Goal: Information Seeking & Learning: Find contact information

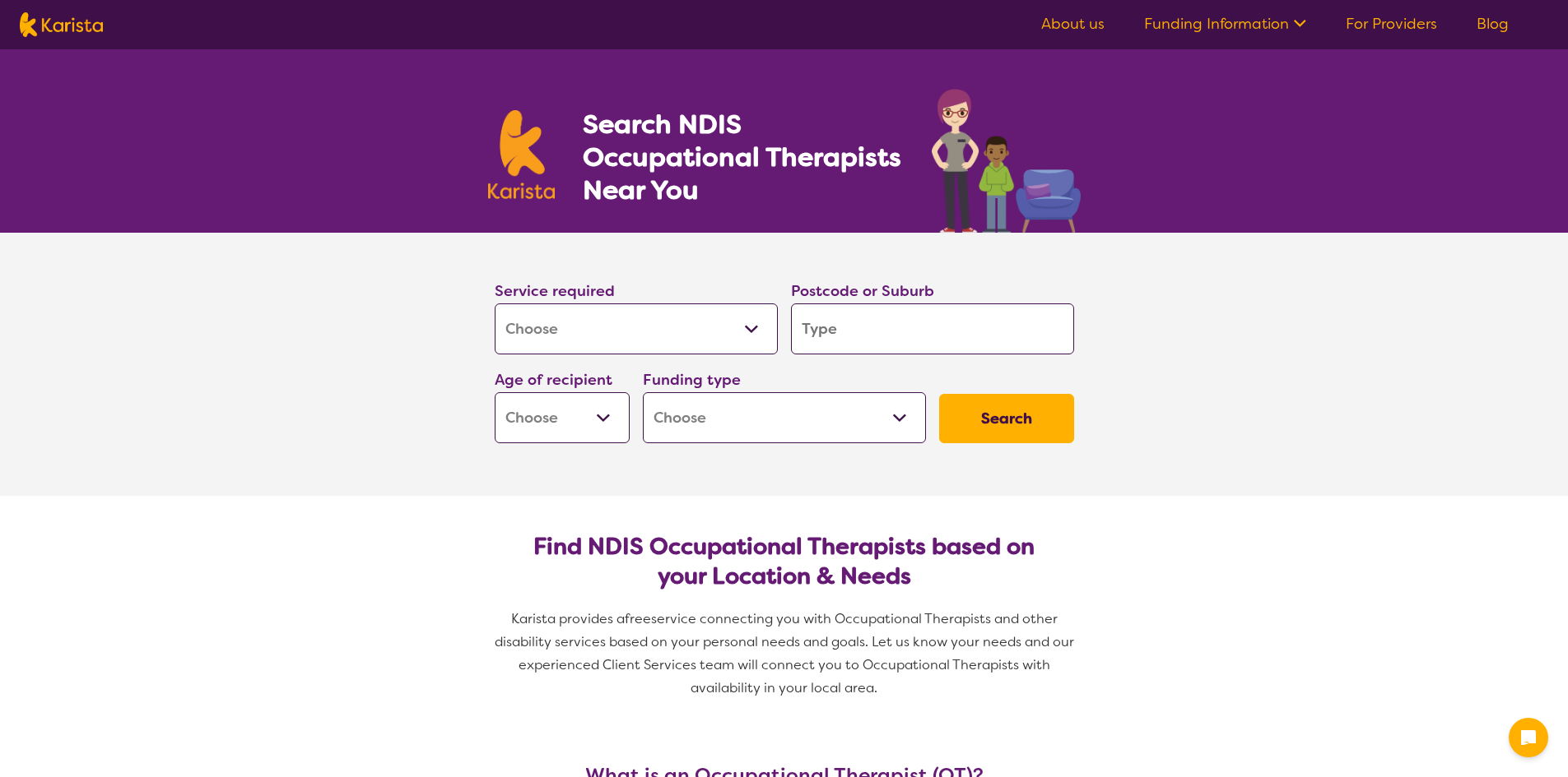
select select "[MEDICAL_DATA]"
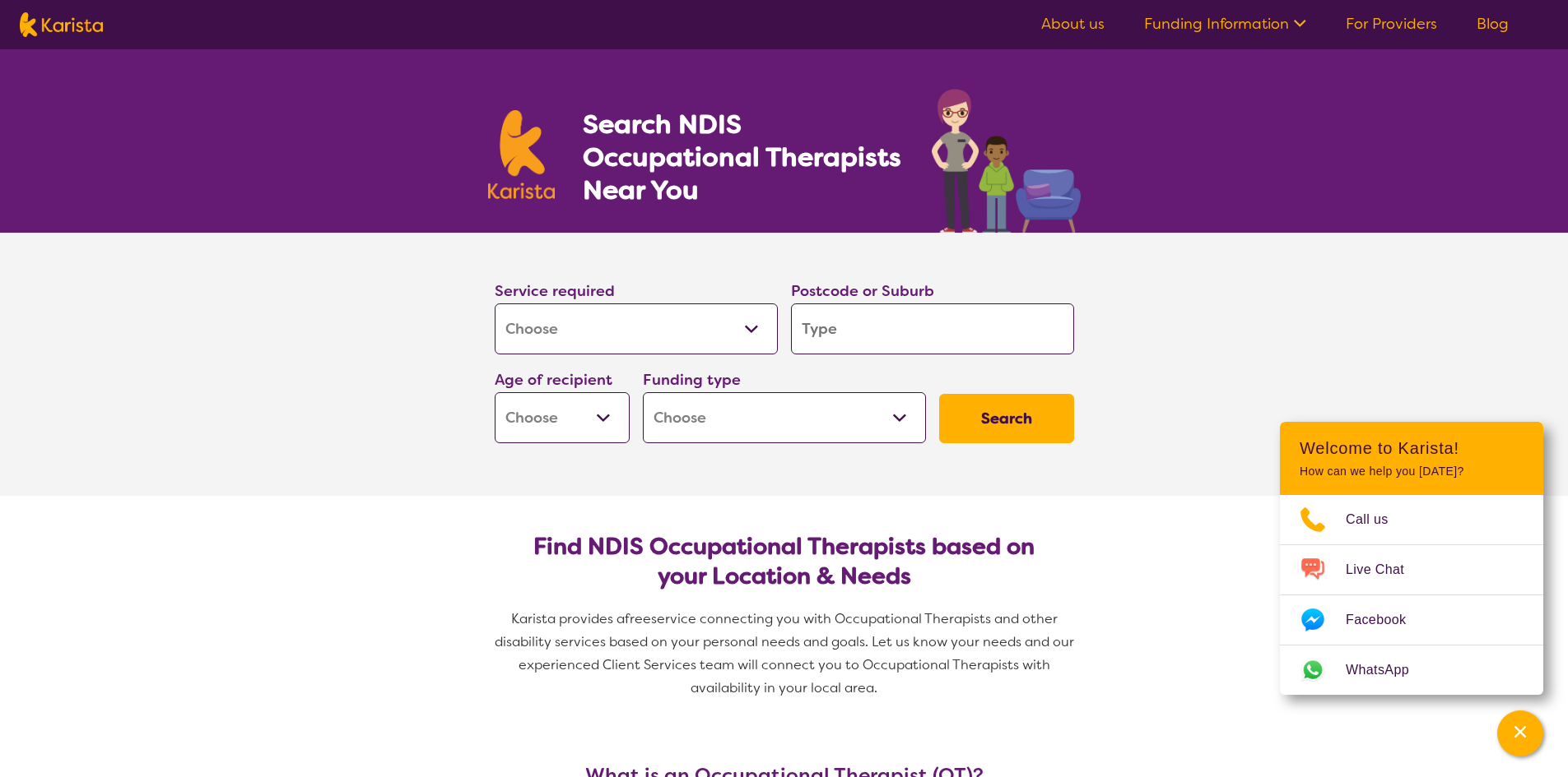
click at [901, 315] on input "search" at bounding box center [932, 329] width 283 height 51
type input "2"
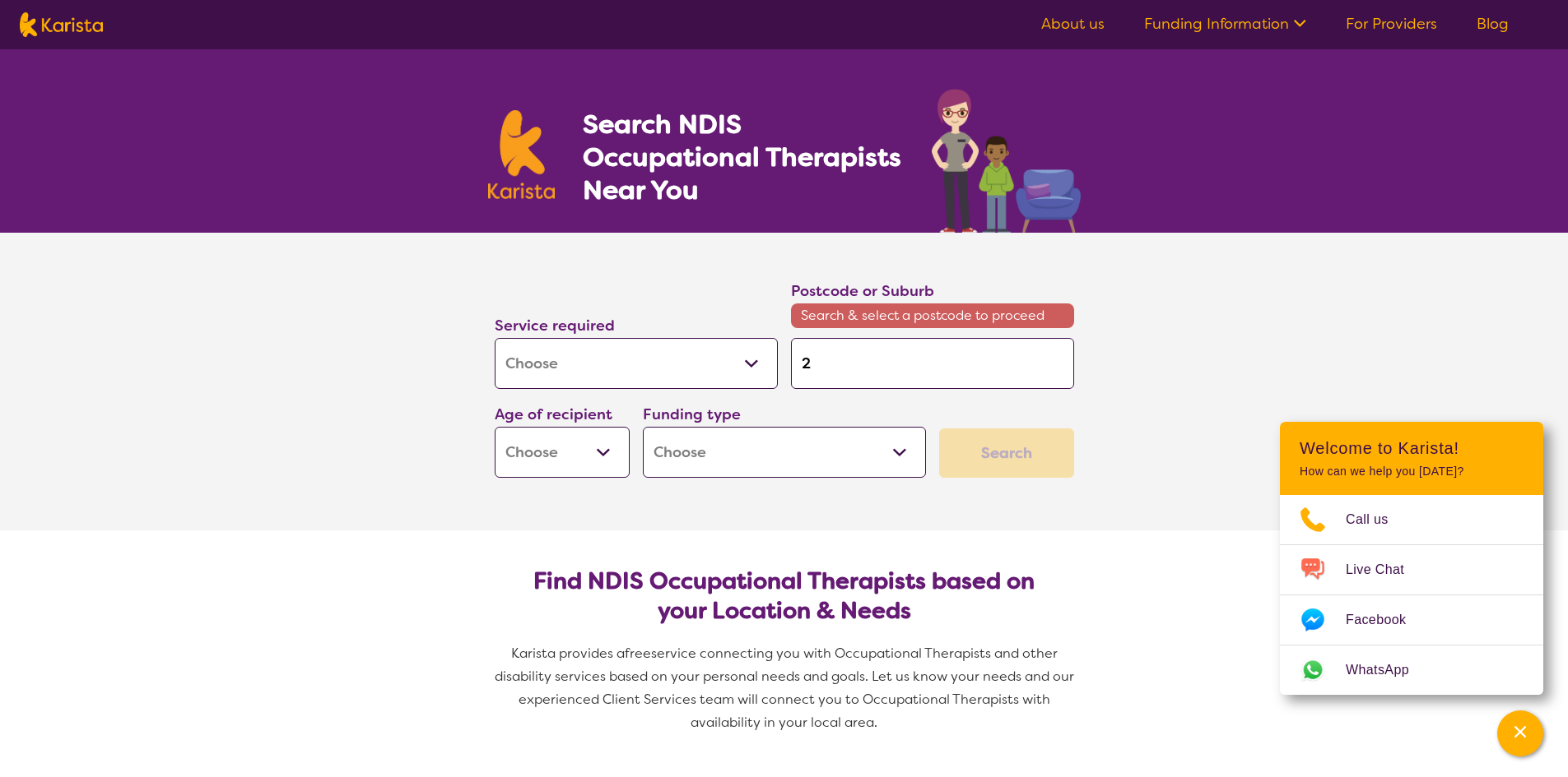
type input "26"
type input "260"
type input "2606"
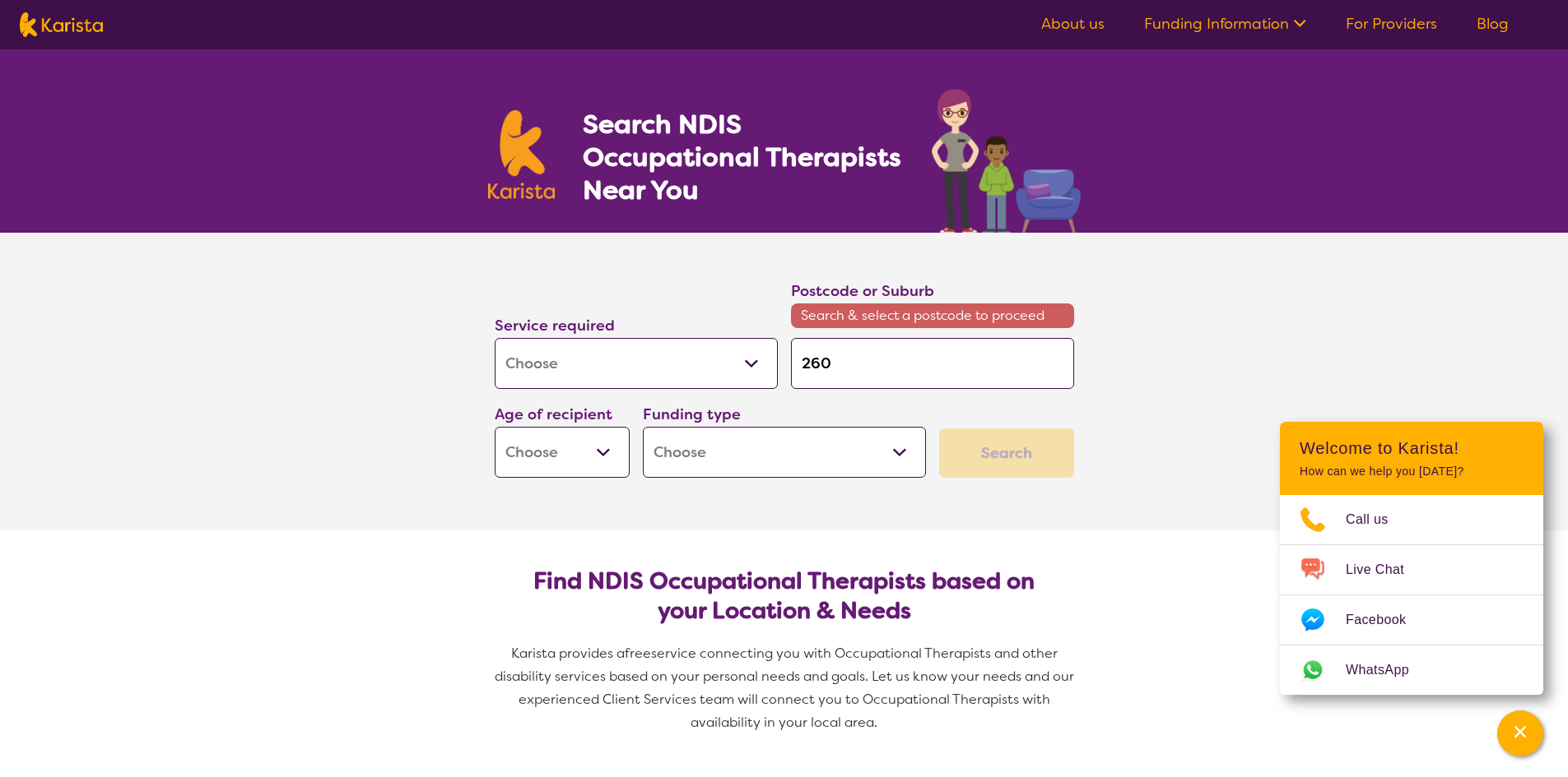
type input "2606"
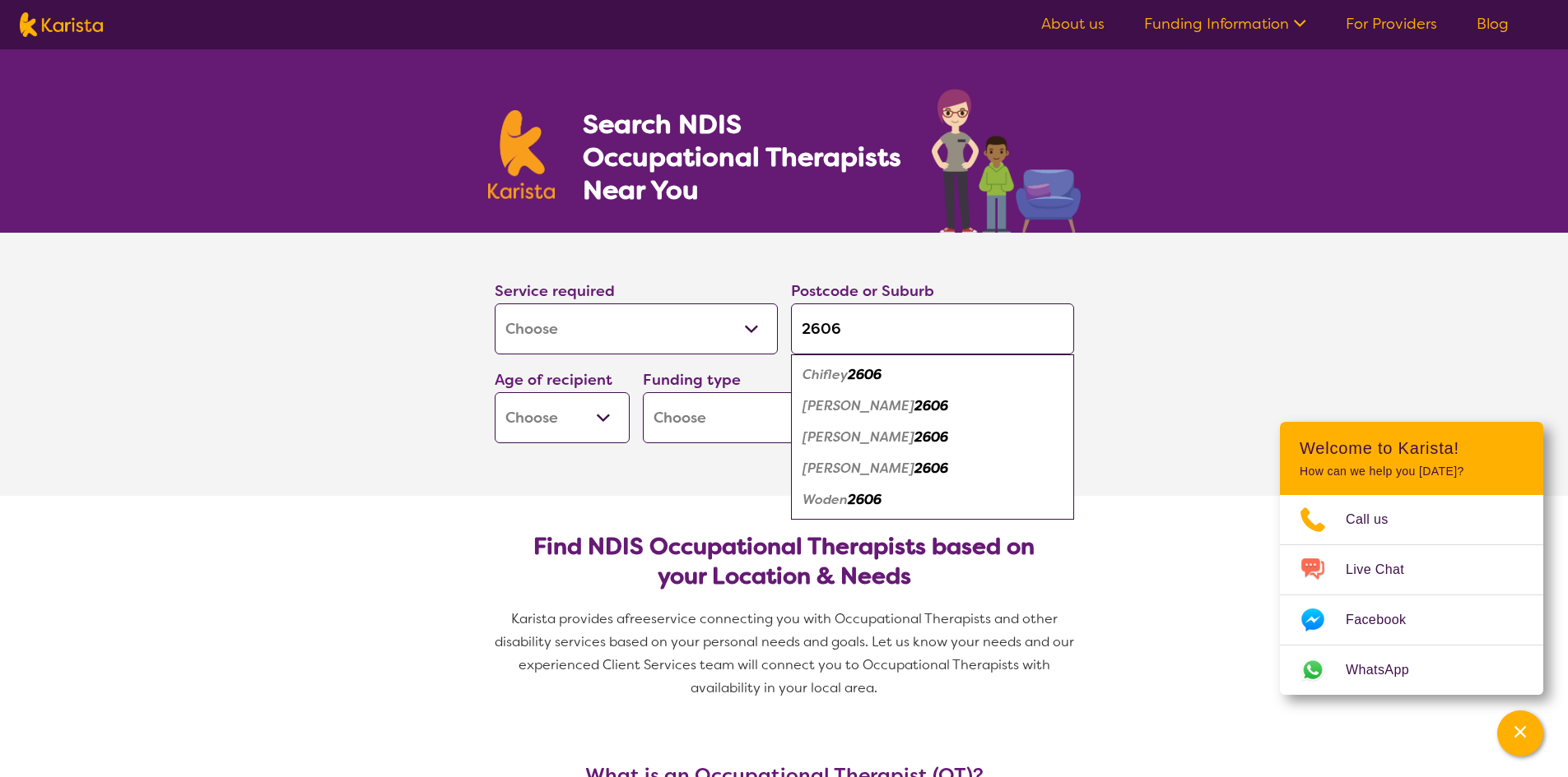
type input "2606"
click at [839, 495] on em "Woden" at bounding box center [826, 500] width 46 height 18
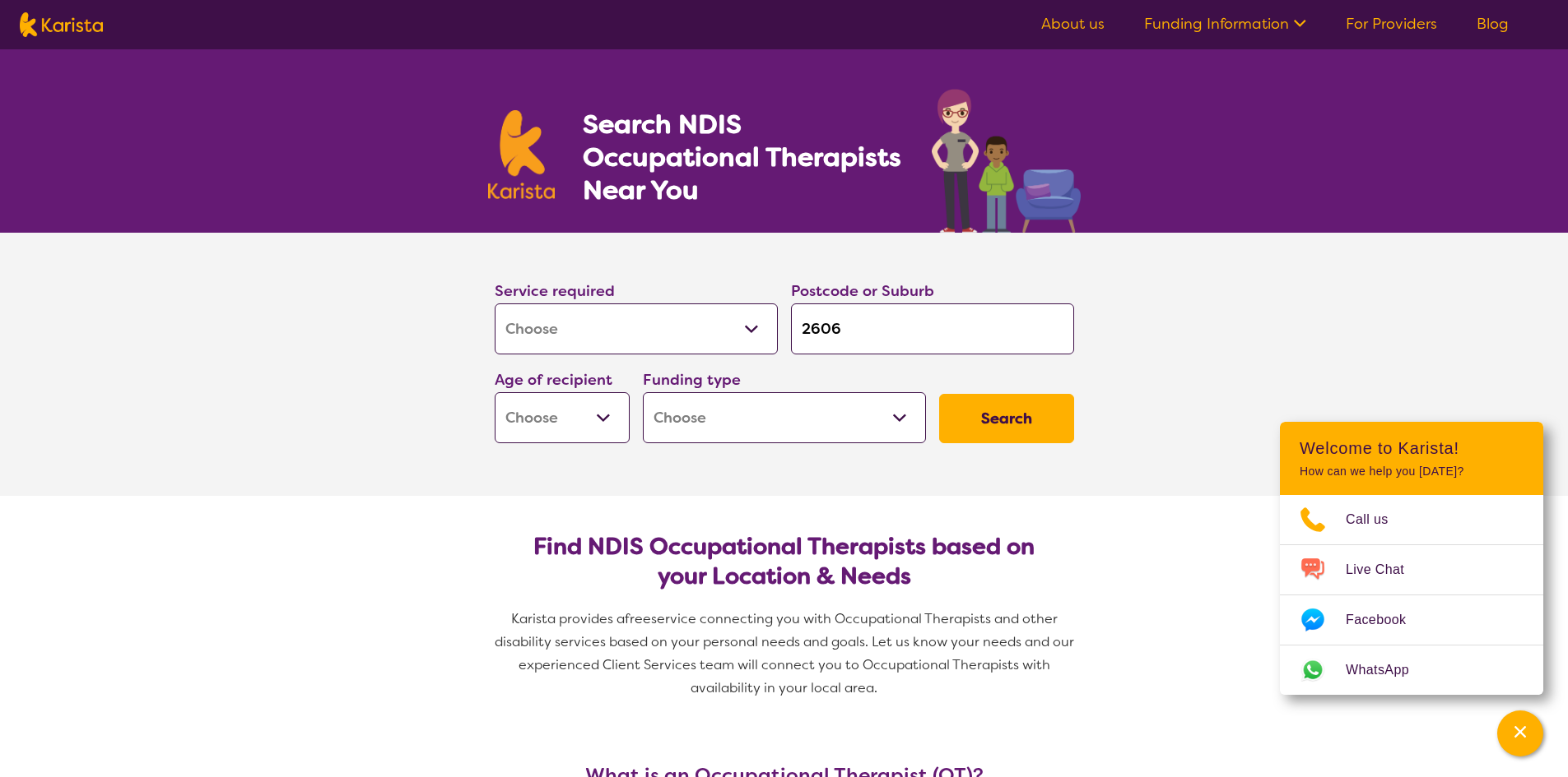
click at [754, 428] on select "Home Care Package (HCP) National Disability Insurance Scheme (NDIS) I don't know" at bounding box center [784, 417] width 283 height 51
select select "NDIS"
click at [643, 392] on select "Home Care Package (HCP) National Disability Insurance Scheme (NDIS) I don't know" at bounding box center [784, 417] width 283 height 51
select select "NDIS"
click at [570, 434] on select "Early Childhood - 0 to 9 Child - 10 to 11 Adolescent - 12 to 17 Adult - 18 to 6…" at bounding box center [562, 417] width 135 height 51
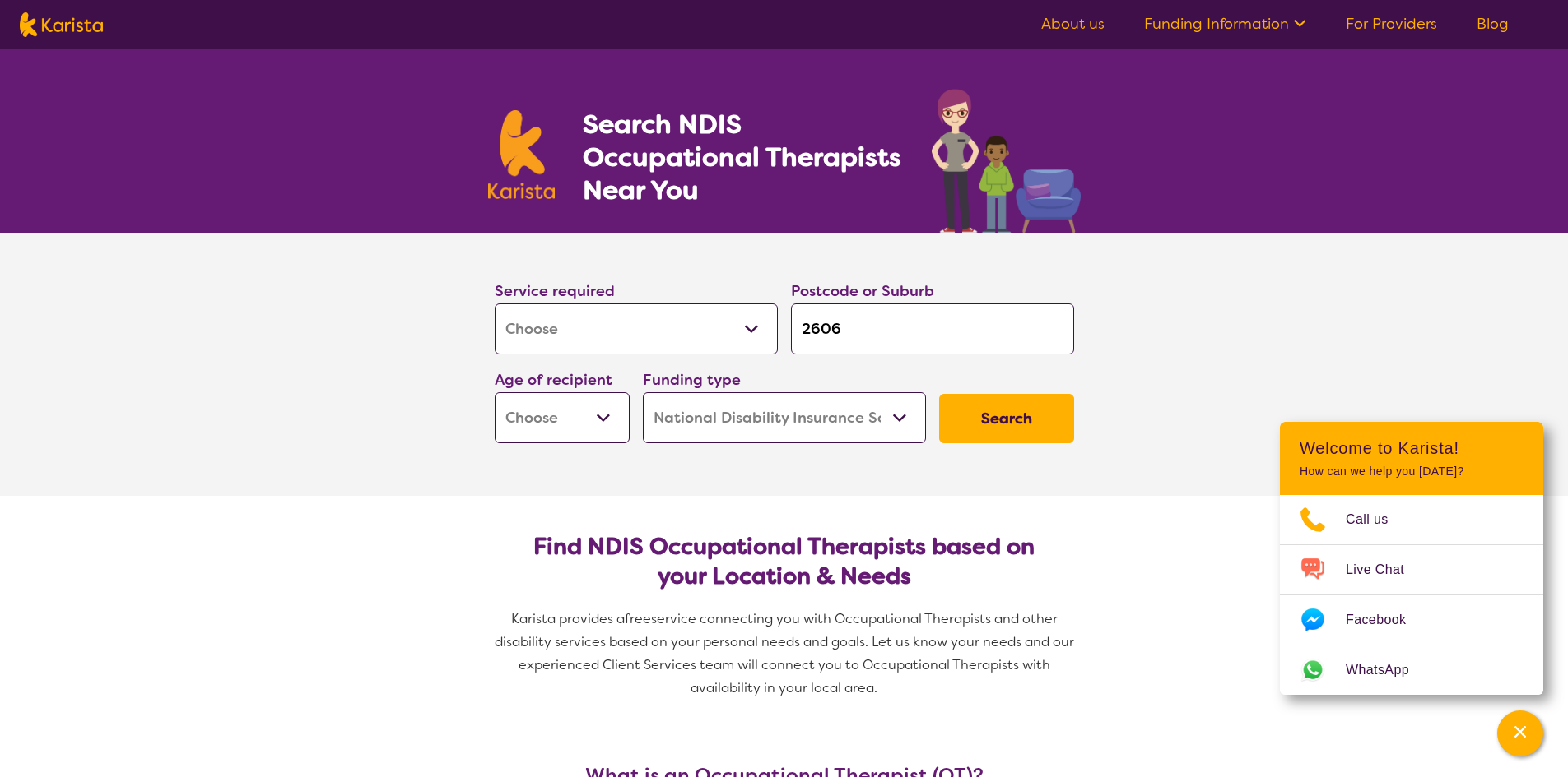
select select "AS"
click at [495, 392] on select "Early Childhood - 0 to 9 Child - 10 to 11 Adolescent - 12 to 17 Adult - 18 to 6…" at bounding box center [562, 417] width 135 height 51
select select "AS"
click at [1030, 417] on button "Search" at bounding box center [1006, 418] width 135 height 49
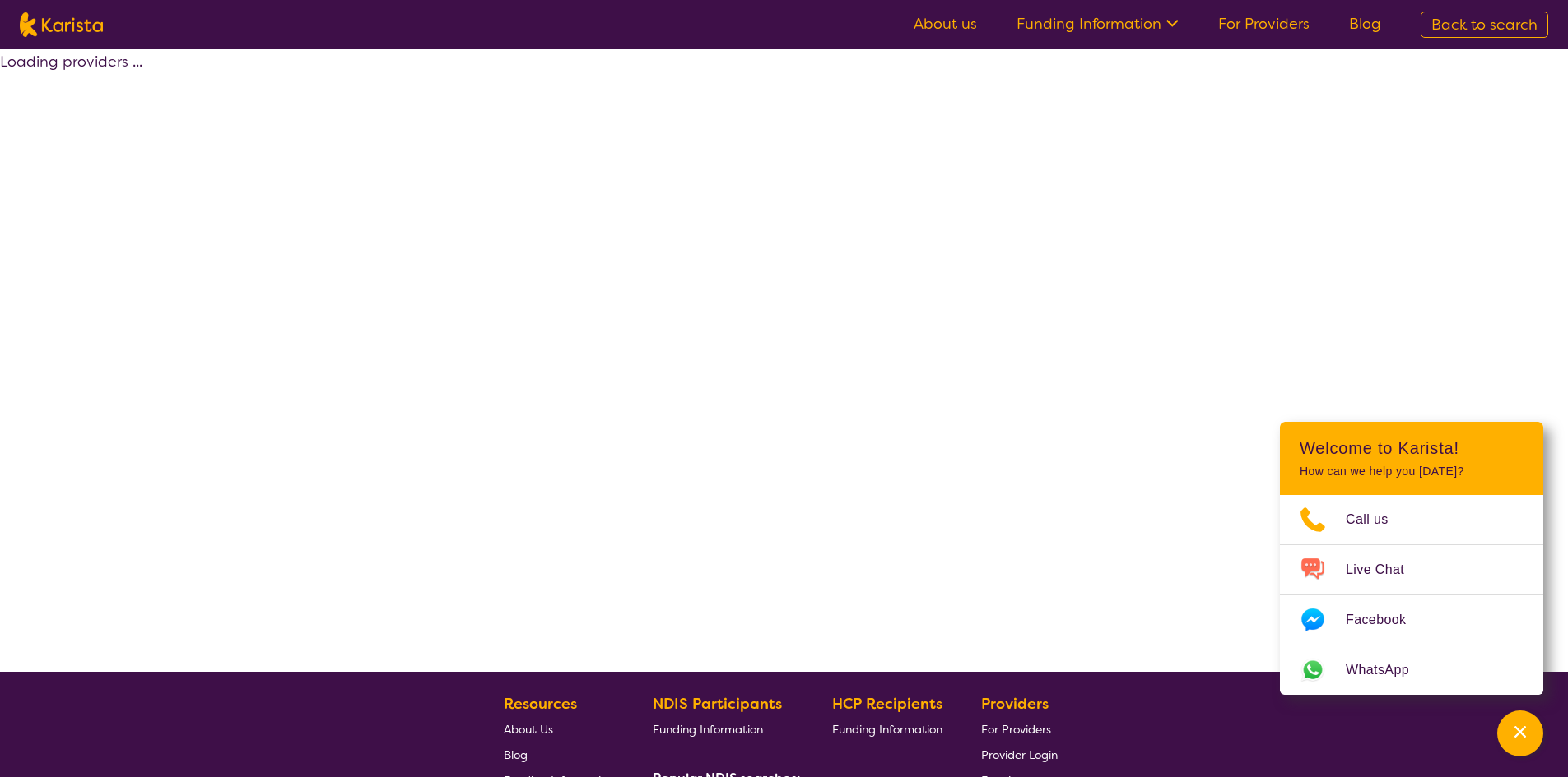
select select "by_score"
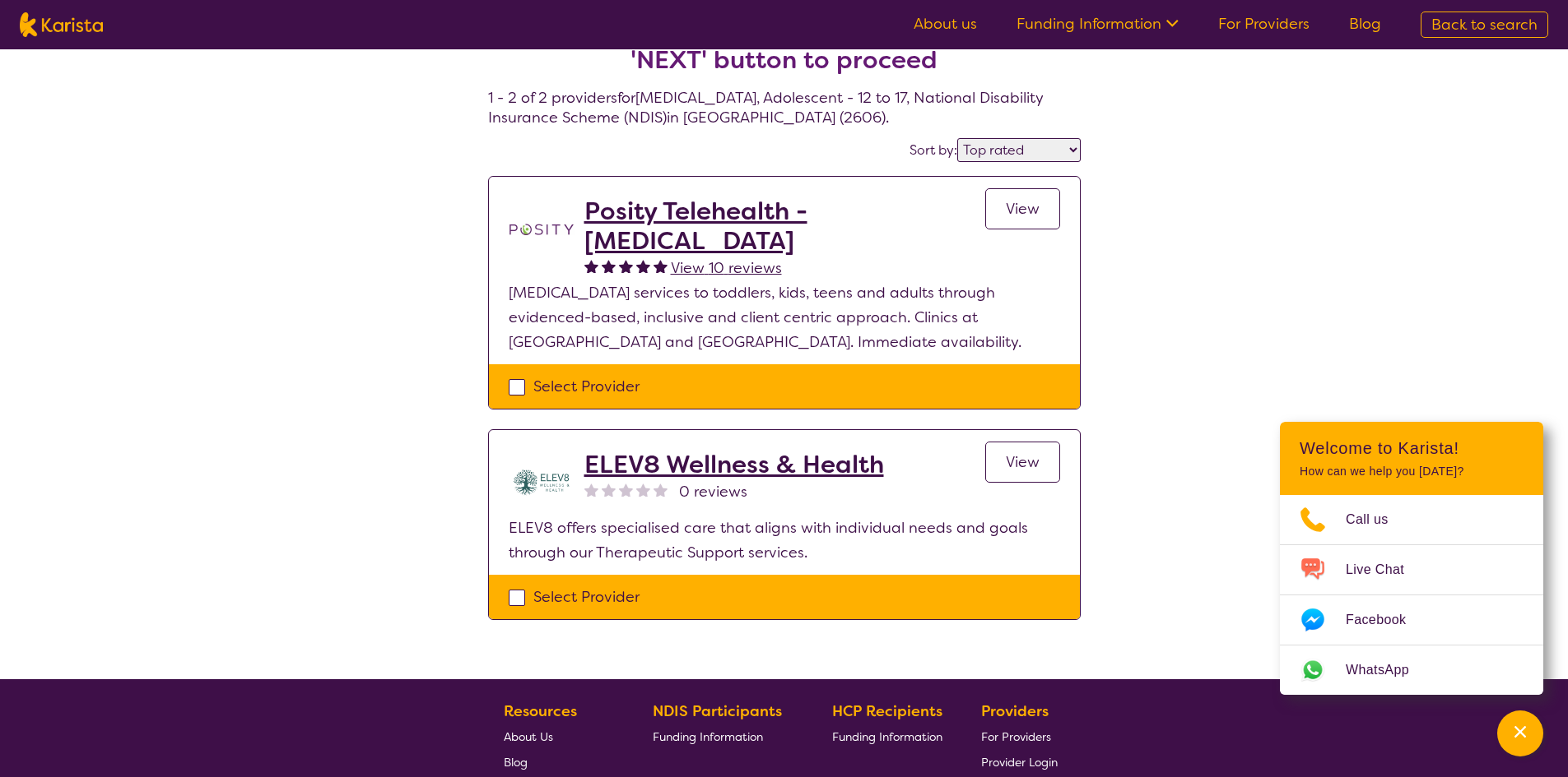
scroll to position [82, 0]
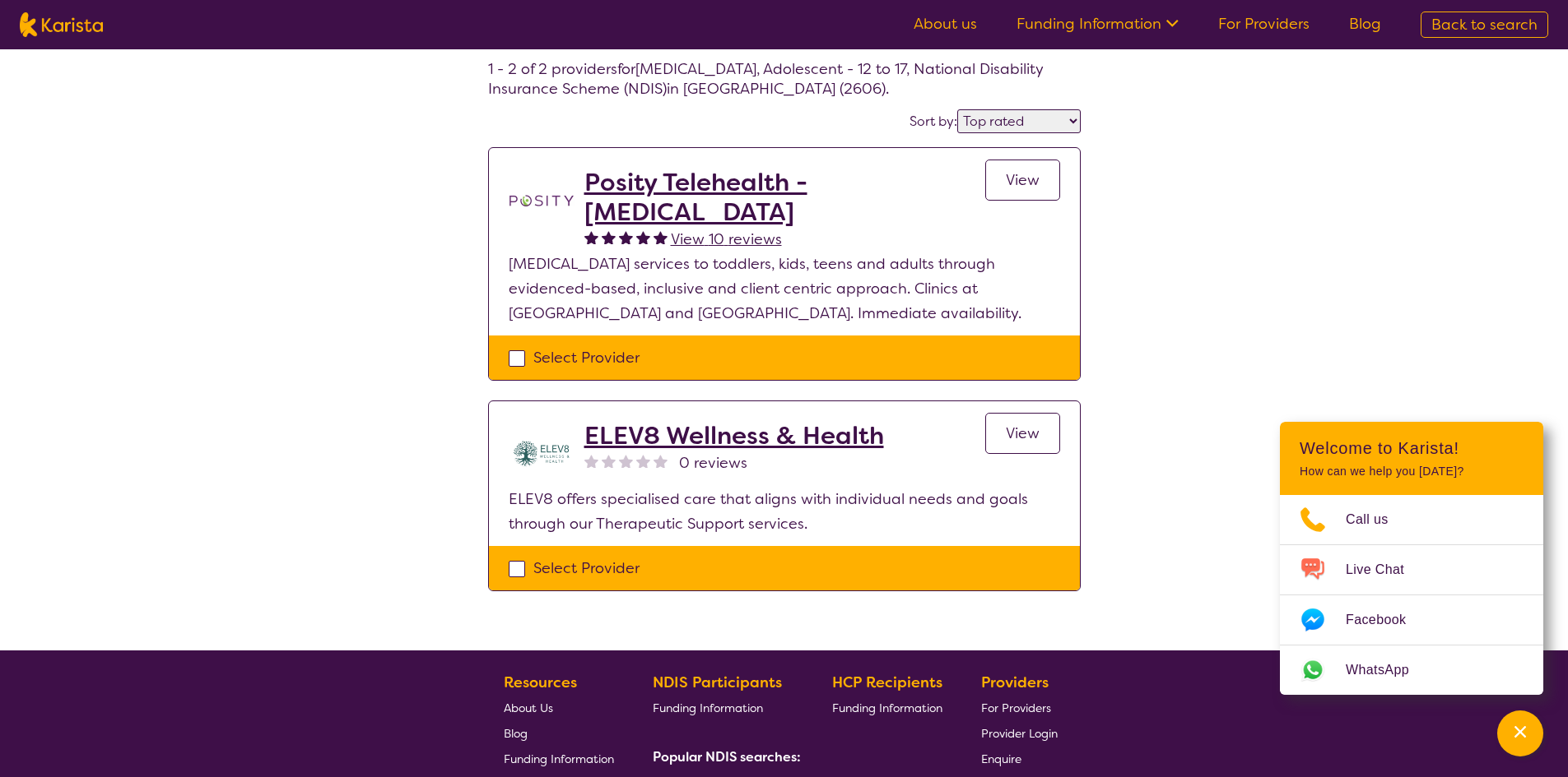
click at [649, 438] on h2 "ELEV8 Wellness & Health" at bounding box center [734, 436] width 299 height 30
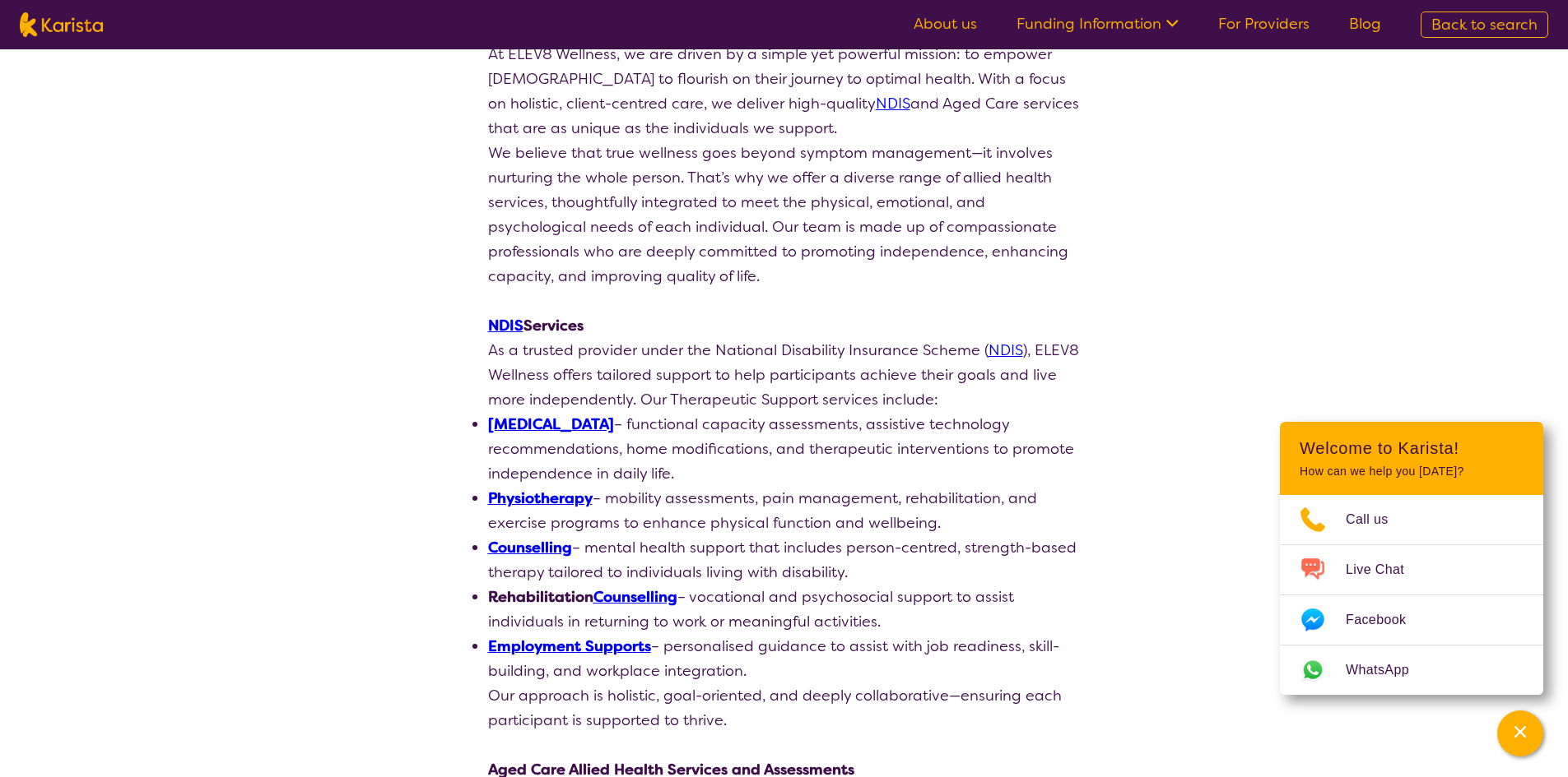
scroll to position [329, 0]
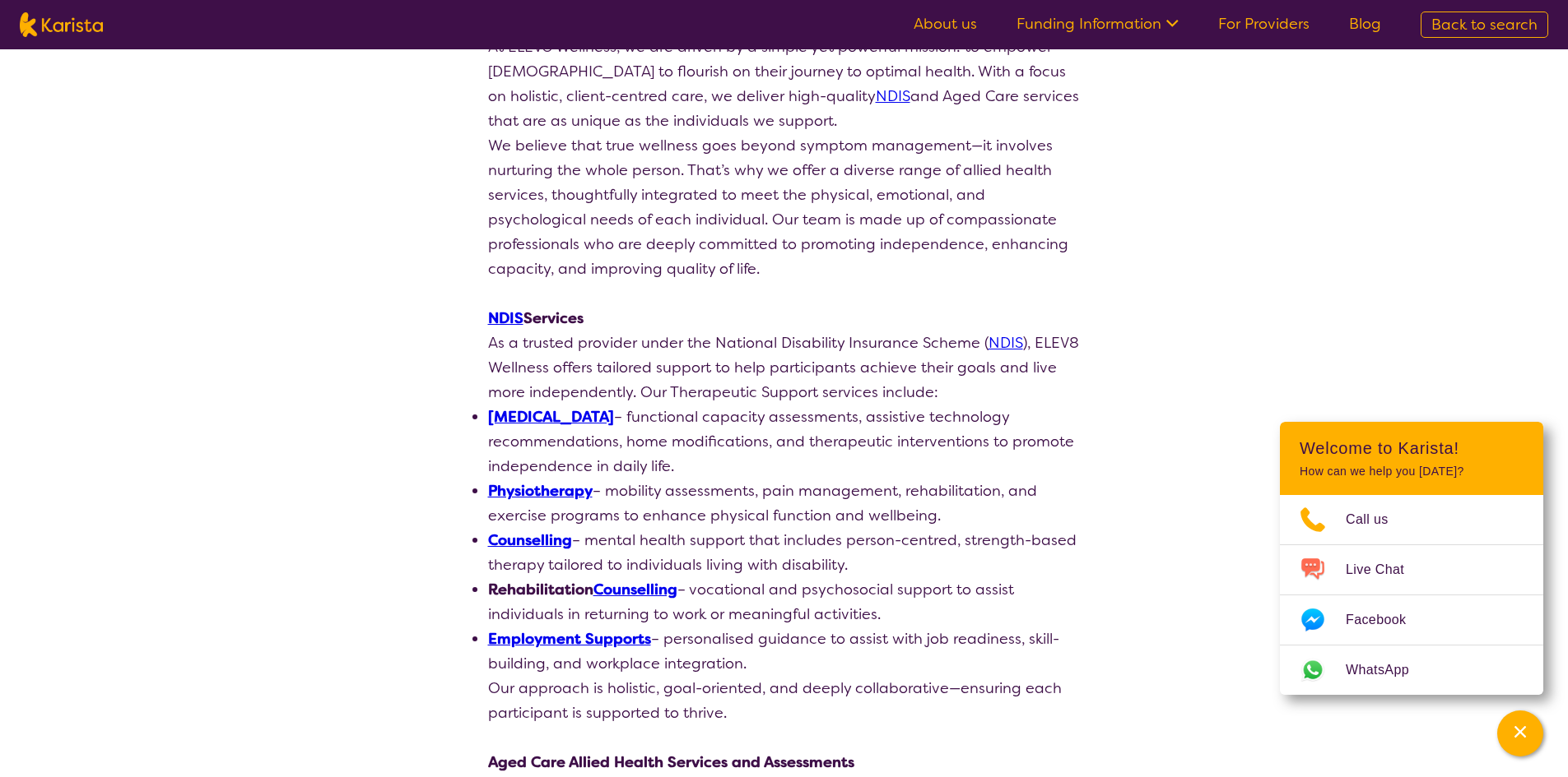
drag, startPoint x: 739, startPoint y: 474, endPoint x: 461, endPoint y: 309, distance: 323.3
drag, startPoint x: 431, startPoint y: 316, endPoint x: 482, endPoint y: 330, distance: 52.9
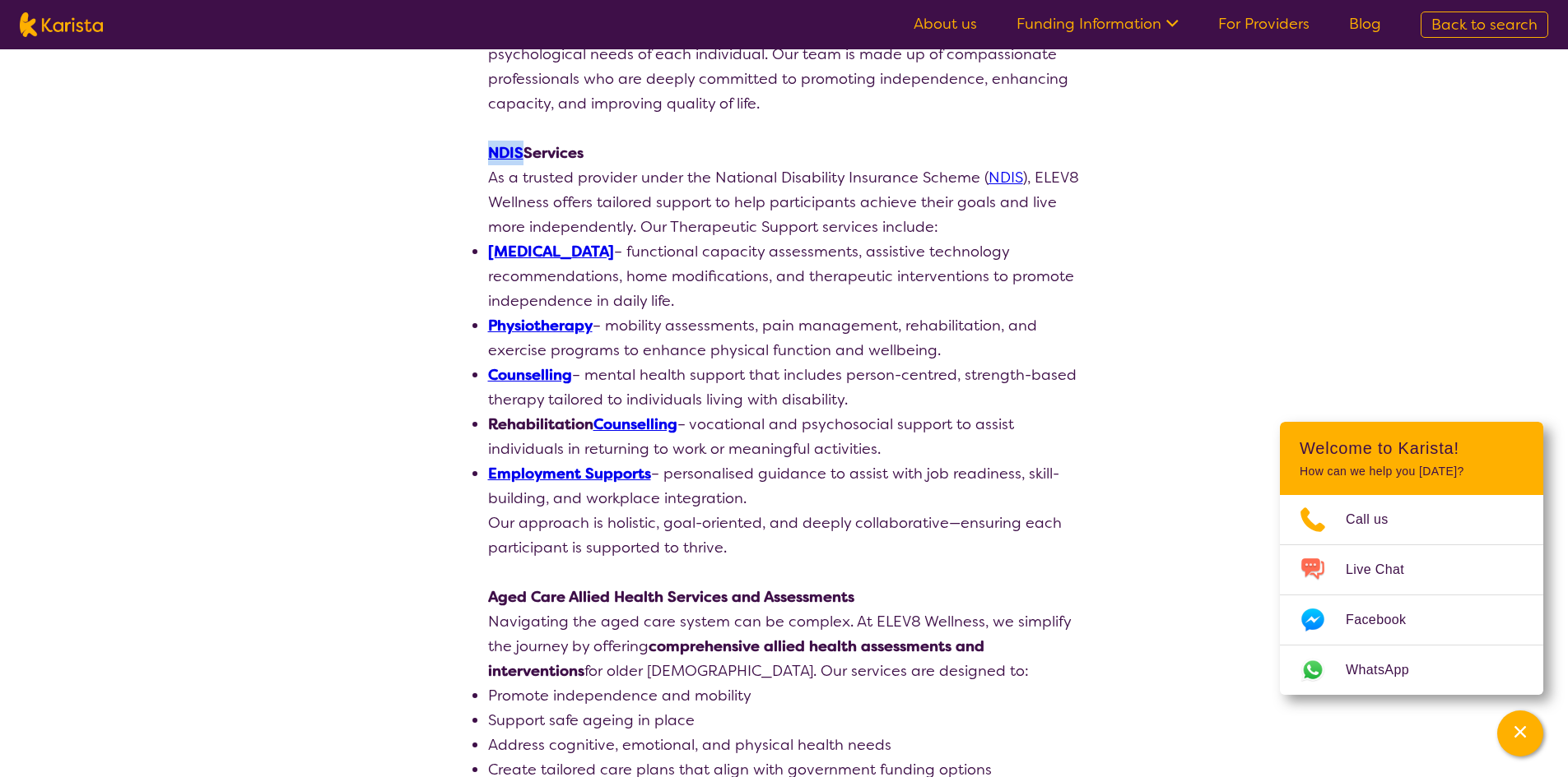
scroll to position [494, 0]
click at [559, 248] on link "[MEDICAL_DATA]" at bounding box center [551, 253] width 126 height 20
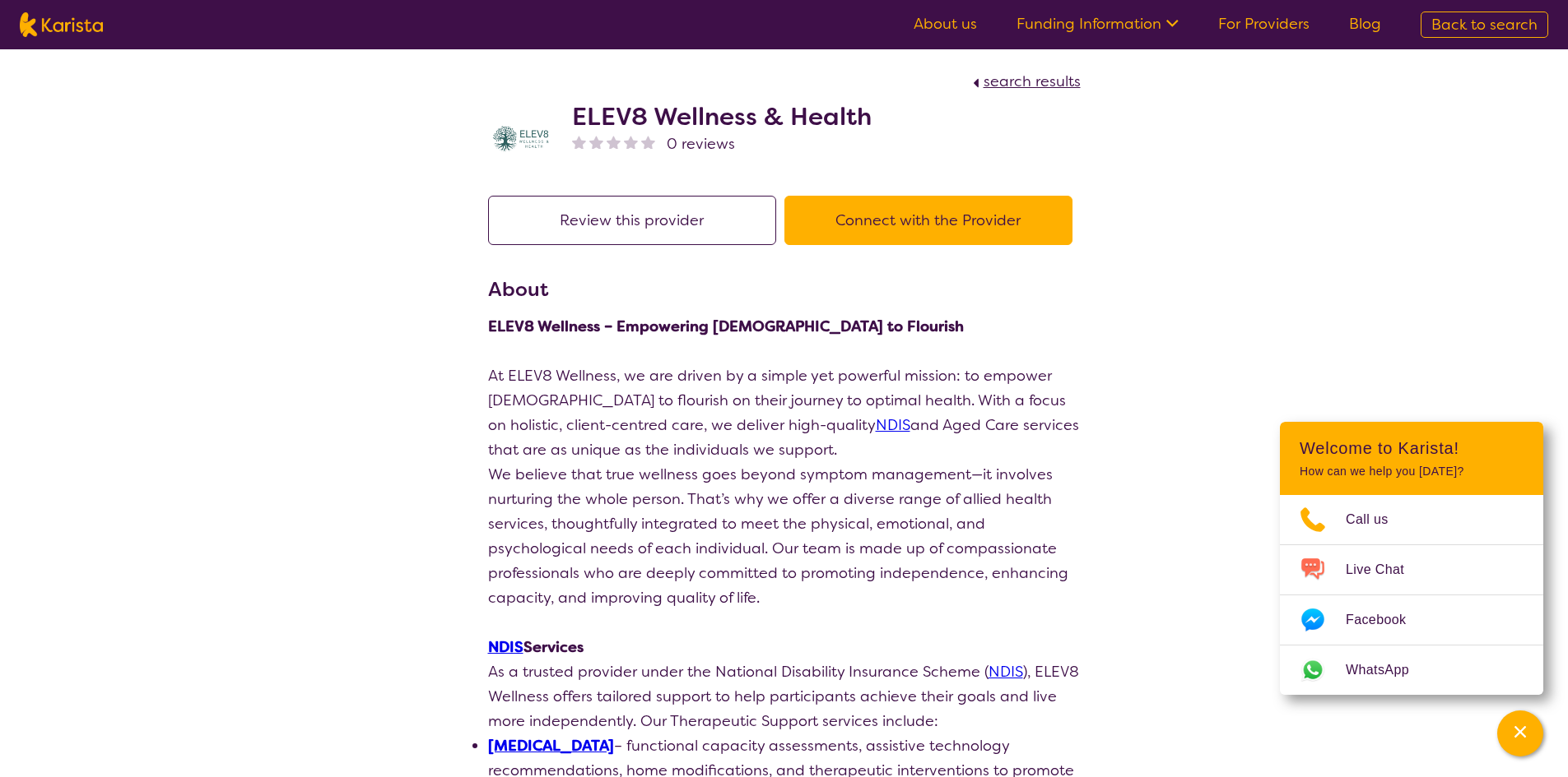
click at [942, 232] on button "Connect with the Provider" at bounding box center [928, 220] width 288 height 49
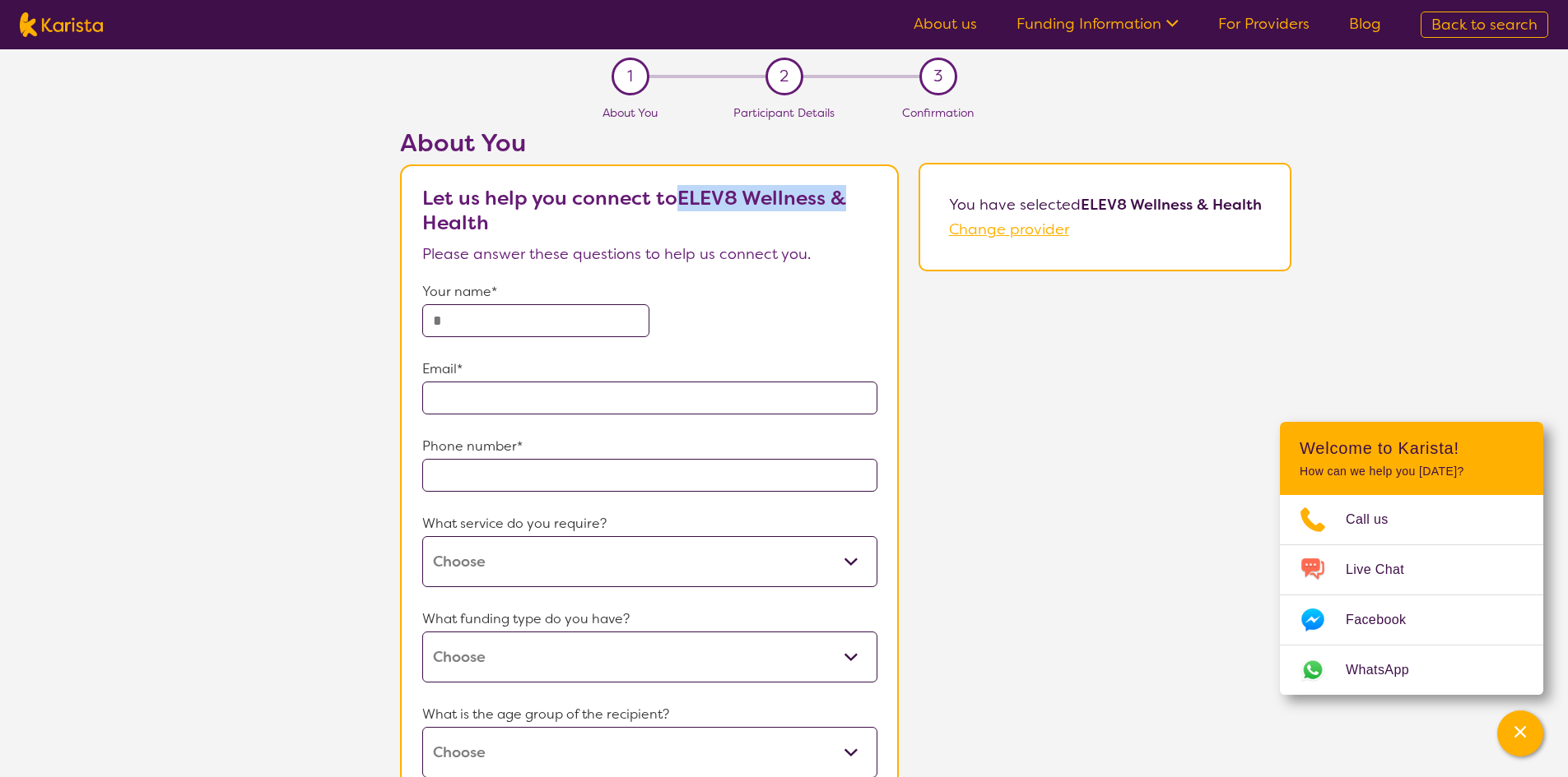
drag, startPoint x: 849, startPoint y: 197, endPoint x: 681, endPoint y: 198, distance: 168.0
click at [681, 198] on p "Let us help you connect to ELEV8 Wellness & Health" at bounding box center [650, 210] width 456 height 49
copy b "ELEV8 Wellness &"
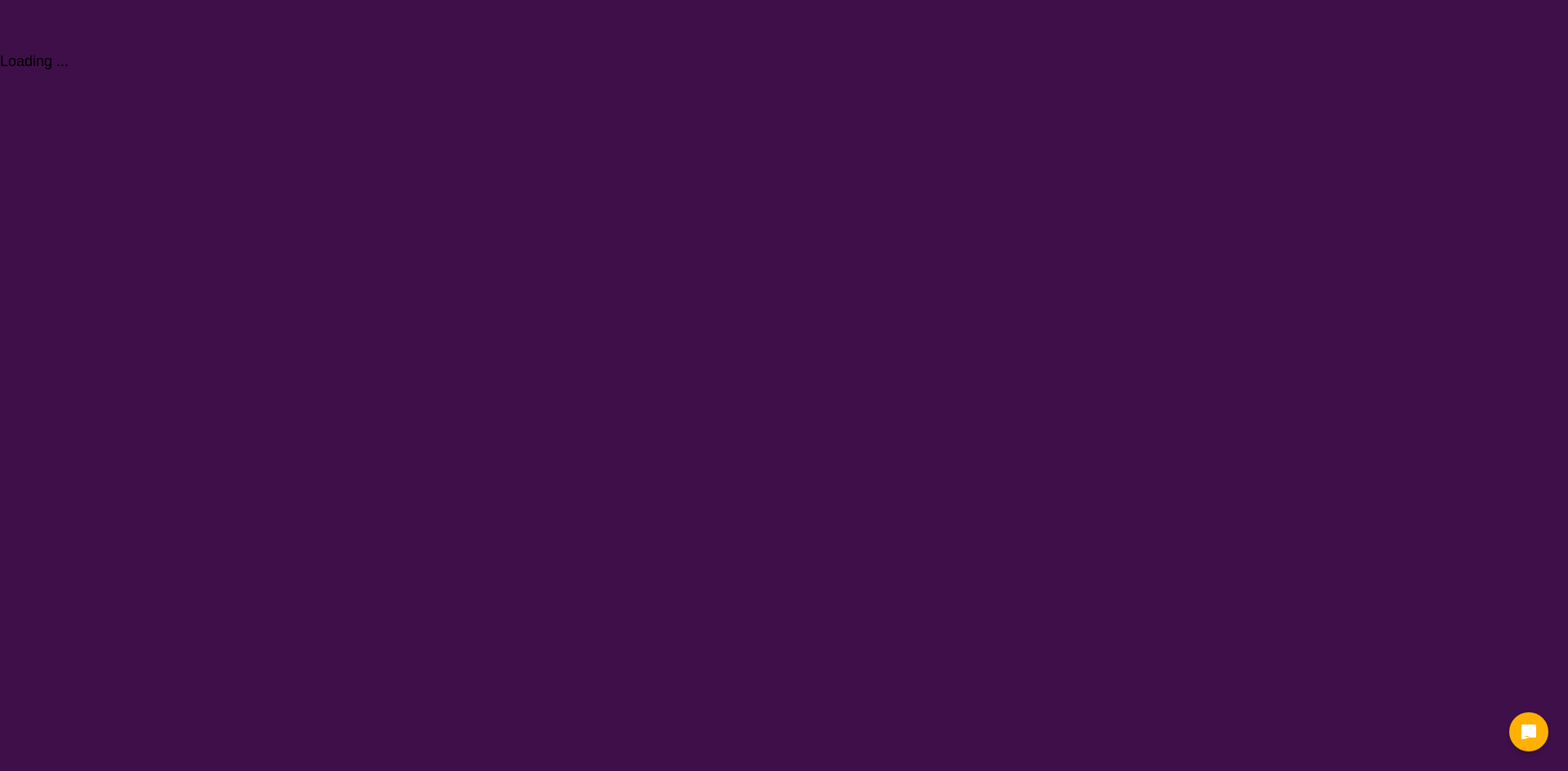
select select "[MEDICAL_DATA]"
select select "AS"
select select "NDIS"
select select "[MEDICAL_DATA]"
select select "AS"
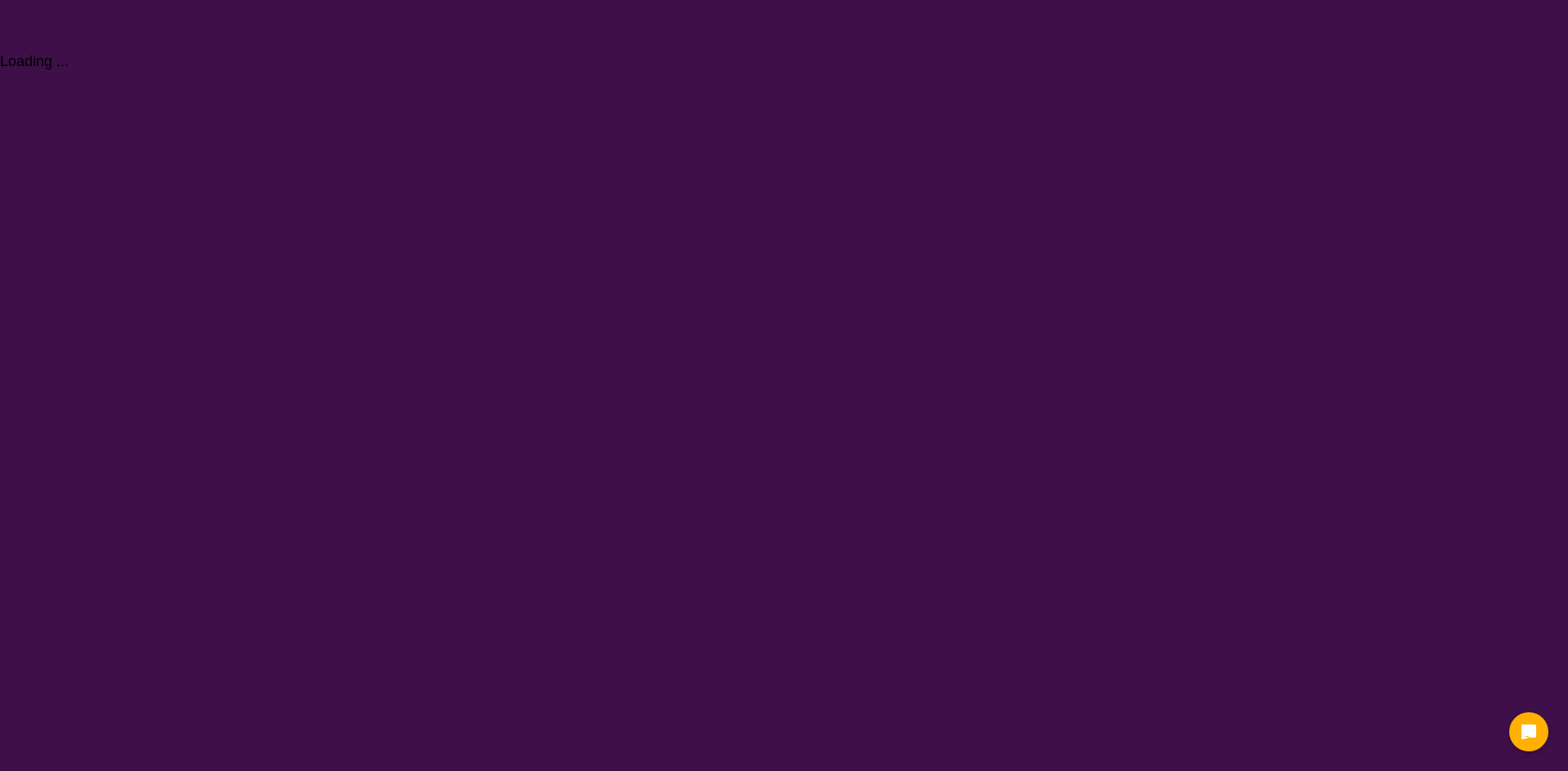
select select "NDIS"
